Goal: Ask a question

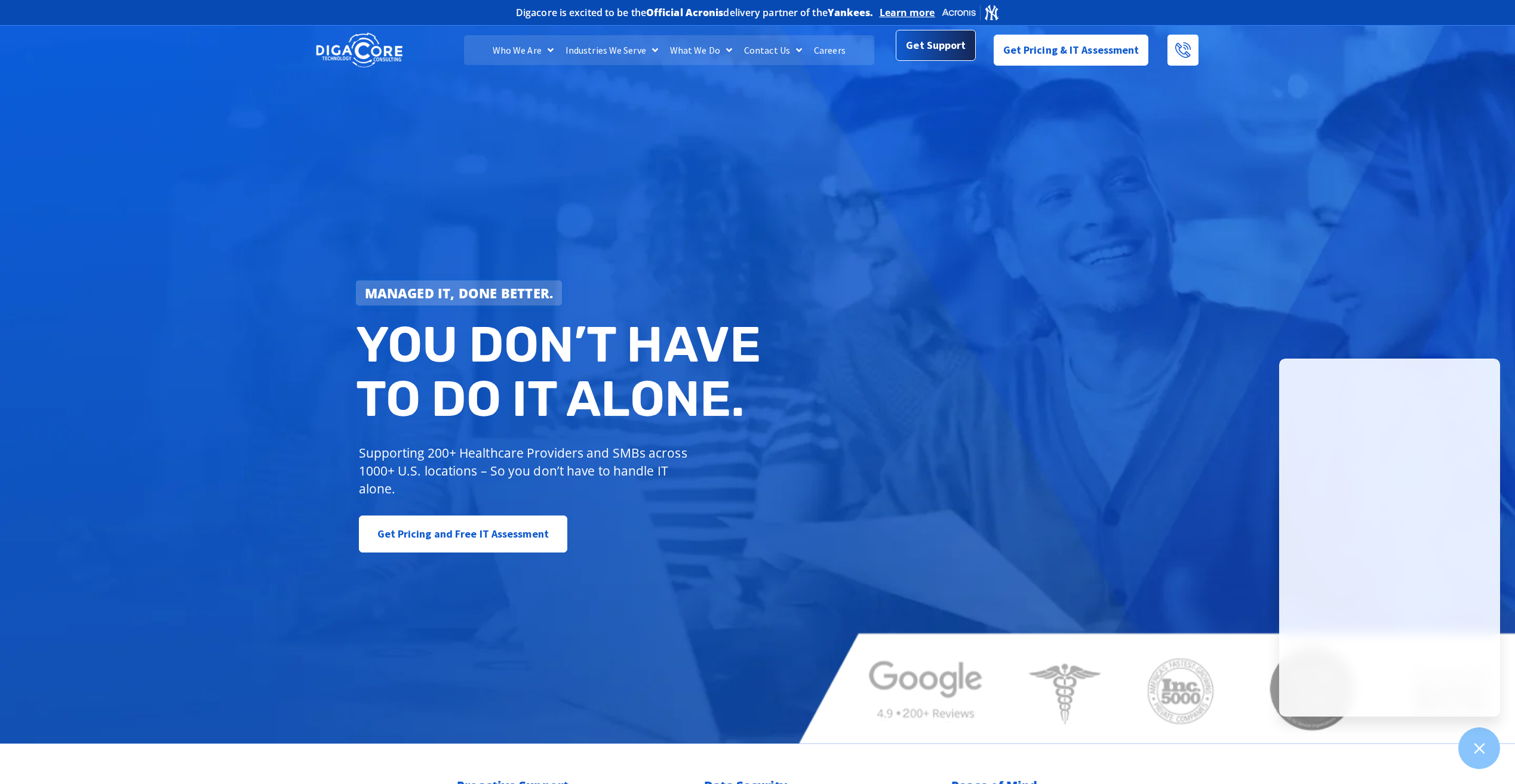
click at [949, 51] on span "Get Support" at bounding box center [936, 45] width 59 height 24
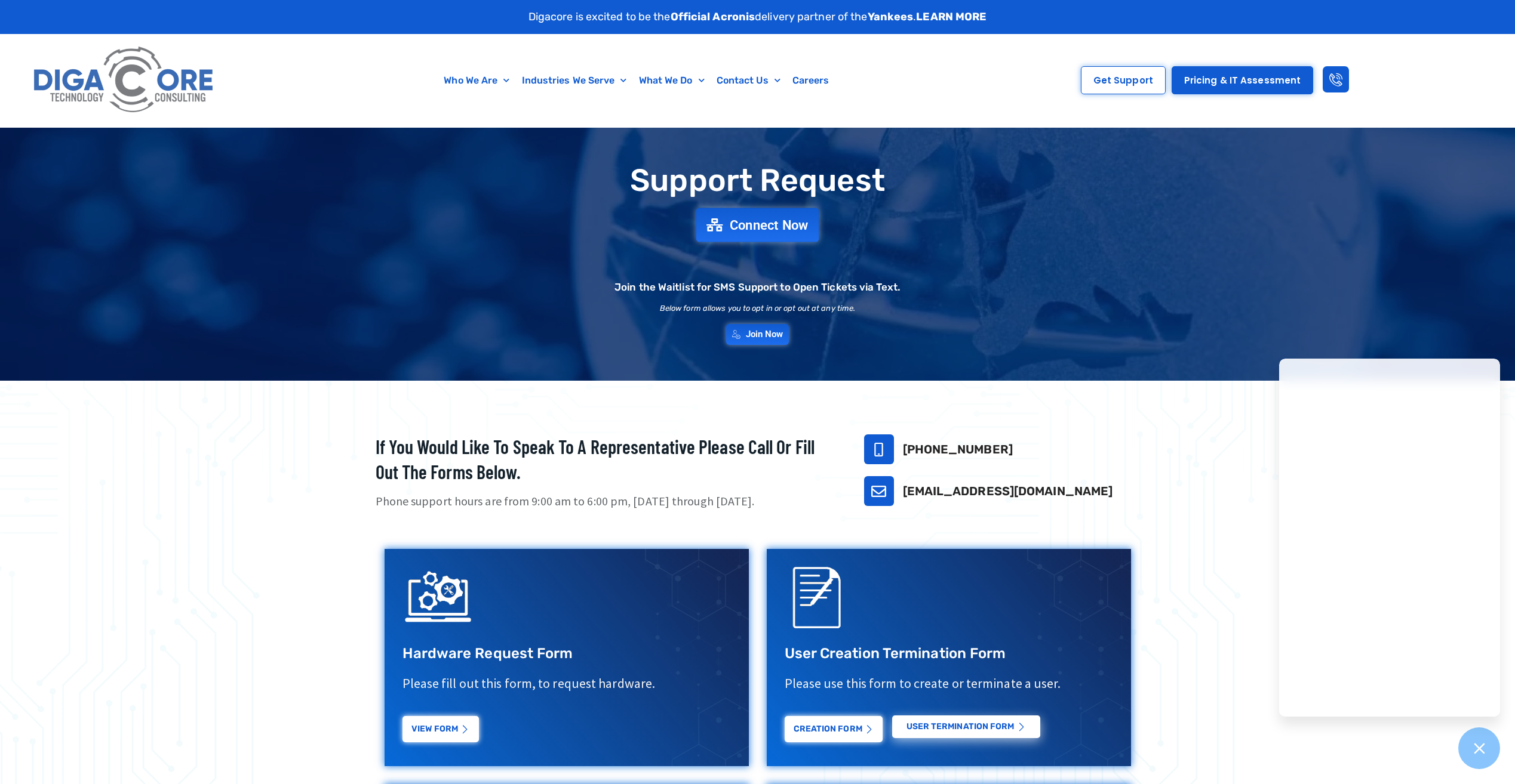
click at [755, 221] on span "Connect Now" at bounding box center [769, 225] width 79 height 13
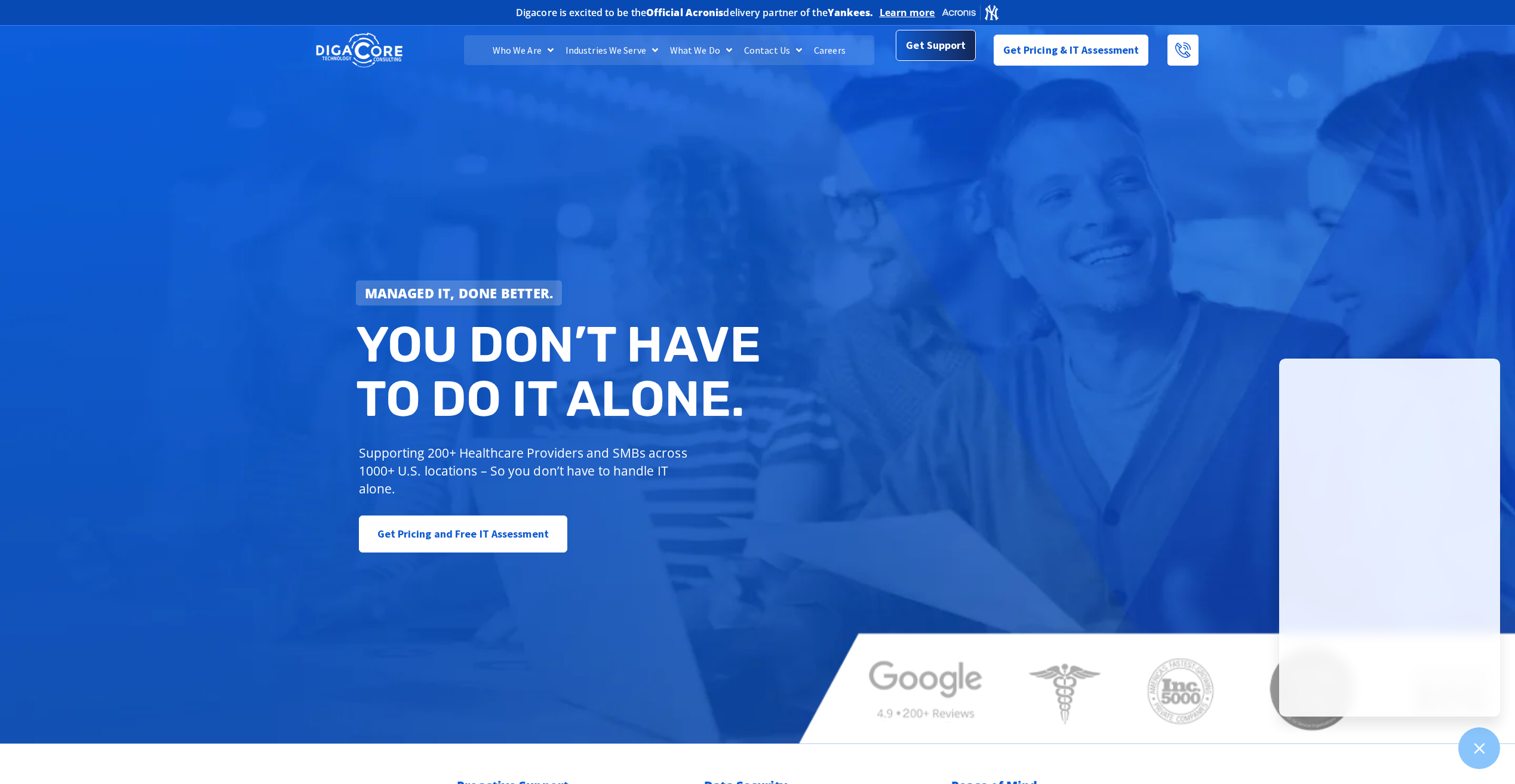
click at [939, 52] on span "Get Support" at bounding box center [936, 47] width 59 height 24
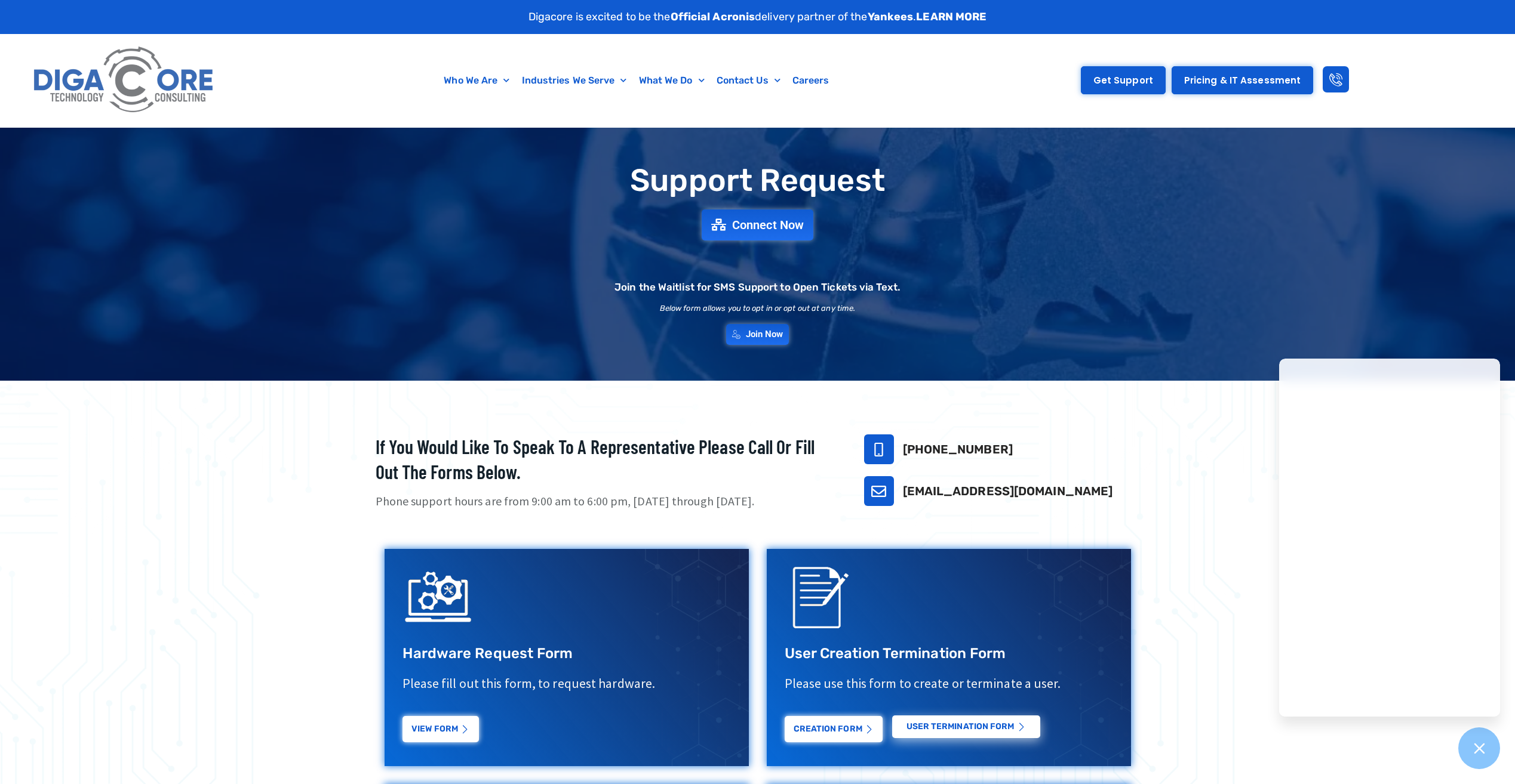
click at [1143, 83] on span "Get Support" at bounding box center [1123, 80] width 59 height 9
click at [768, 223] on span "Connect Now" at bounding box center [769, 225] width 79 height 13
